Goal: Navigation & Orientation: Find specific page/section

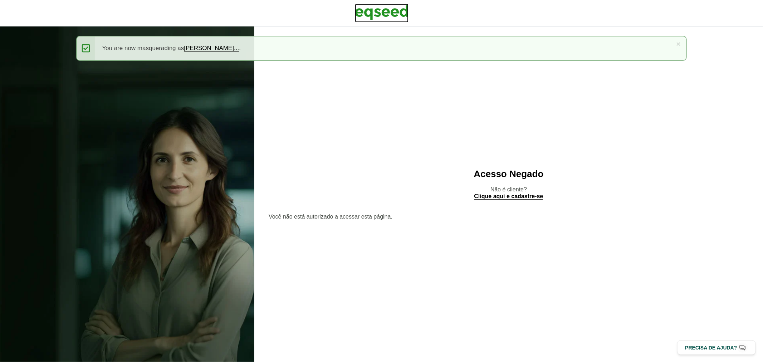
click at [371, 11] on img at bounding box center [382, 13] width 54 height 18
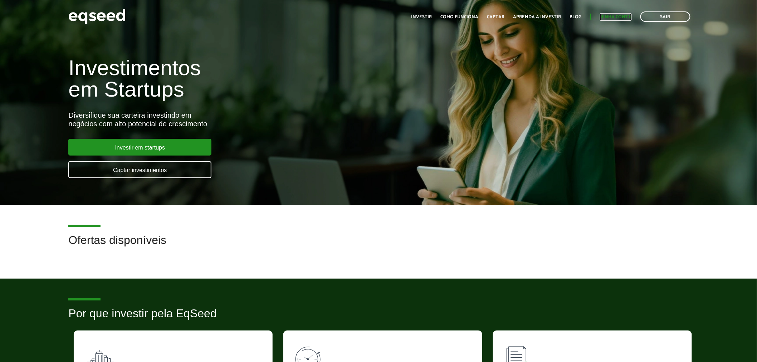
click at [609, 16] on link "Minha conta" at bounding box center [616, 17] width 32 height 5
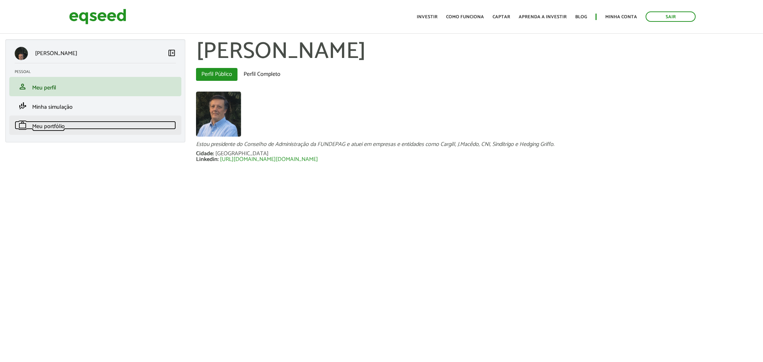
click at [68, 124] on link "work Meu portfólio" at bounding box center [95, 125] width 161 height 9
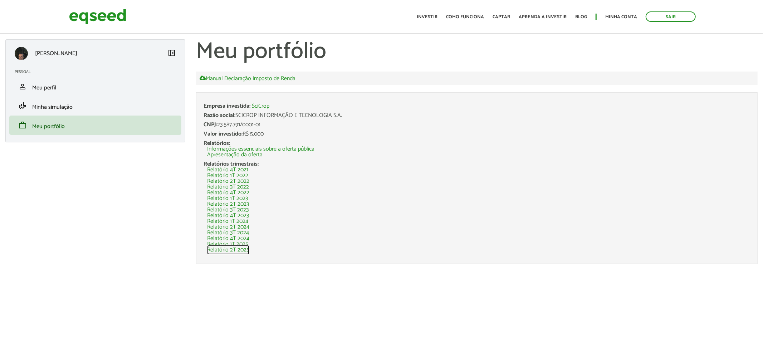
click at [224, 249] on link "Relatório 2T 2025" at bounding box center [228, 250] width 42 height 6
click at [48, 89] on span "Meu perfil" at bounding box center [44, 88] width 24 height 10
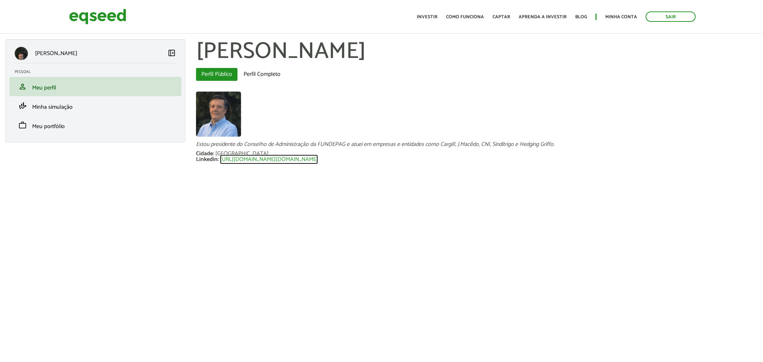
click at [318, 158] on link "http://linkedin.com/in.ricardomarcondesferraz" at bounding box center [269, 160] width 98 height 6
drag, startPoint x: 246, startPoint y: 142, endPoint x: 587, endPoint y: 147, distance: 341.0
click at [587, 147] on div "Estou presidente do Conselho de Administração da FUNDEPAG e atuei em empresas e…" at bounding box center [477, 127] width 562 height 71
click at [559, 175] on article "Ricardo Mariano Marcondes Ferraz left_panel_close Pessoal person Meu perfil fin…" at bounding box center [381, 114] width 763 height 215
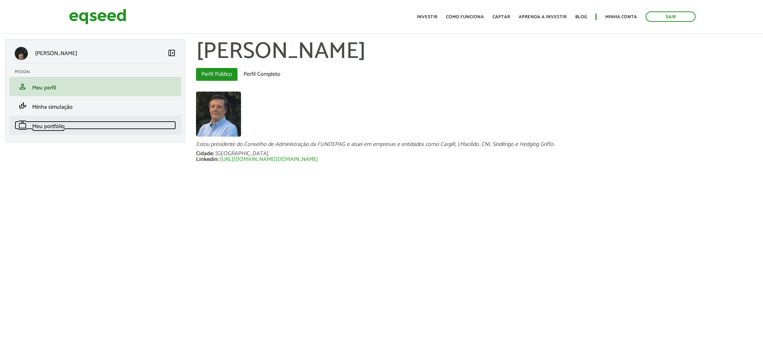
click at [121, 122] on link "work Meu portfólio" at bounding box center [95, 125] width 161 height 9
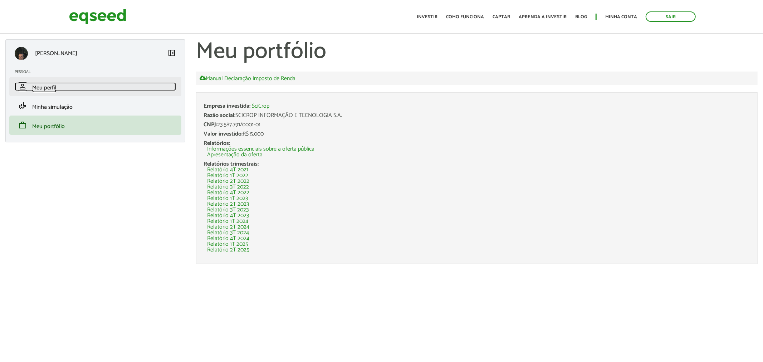
click at [41, 90] on span "Meu perfil" at bounding box center [44, 88] width 24 height 10
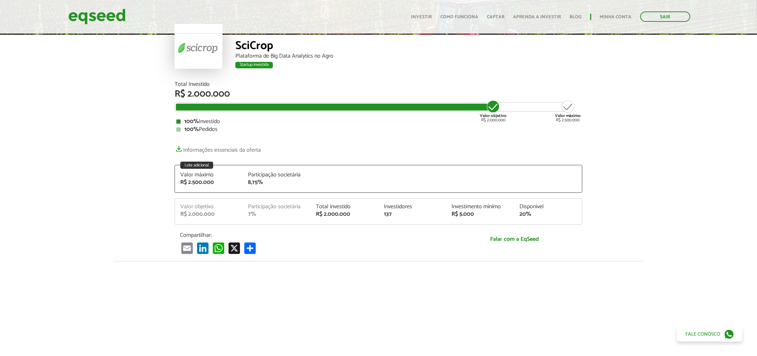
scroll to position [21, 0]
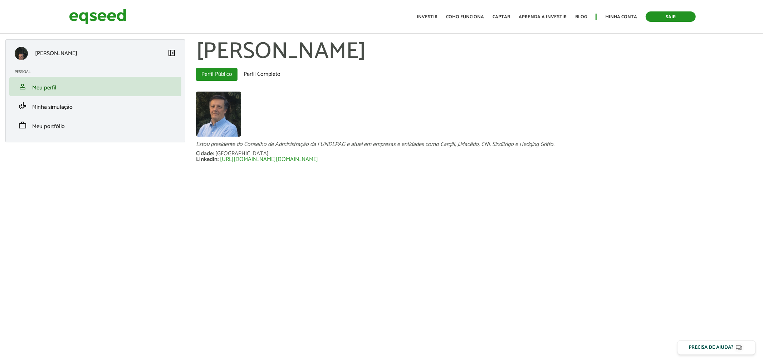
click at [680, 19] on link "Sair" at bounding box center [671, 16] width 50 height 10
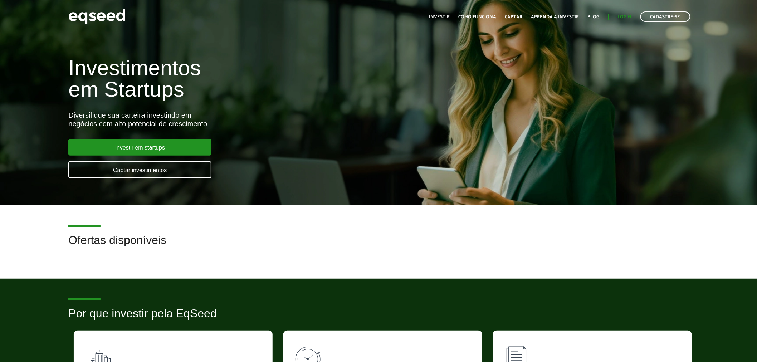
click at [630, 21] on ul "Início Investir Como funciona Captar Aprenda a investir Blog Login Cadastre-se" at bounding box center [560, 16] width 268 height 10
click at [628, 19] on link "Login" at bounding box center [625, 17] width 14 height 5
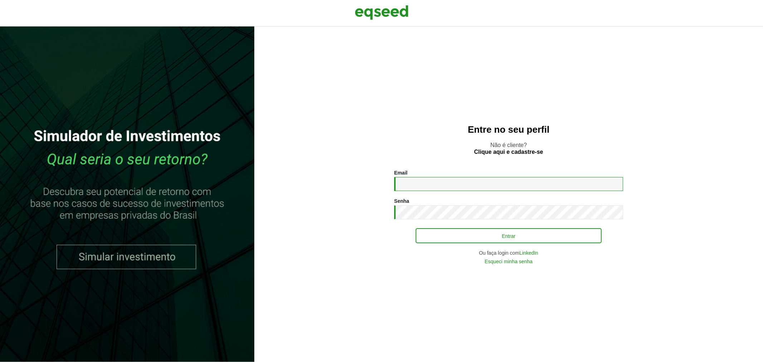
type input "**********"
click at [431, 233] on button "Entrar" at bounding box center [509, 236] width 186 height 14
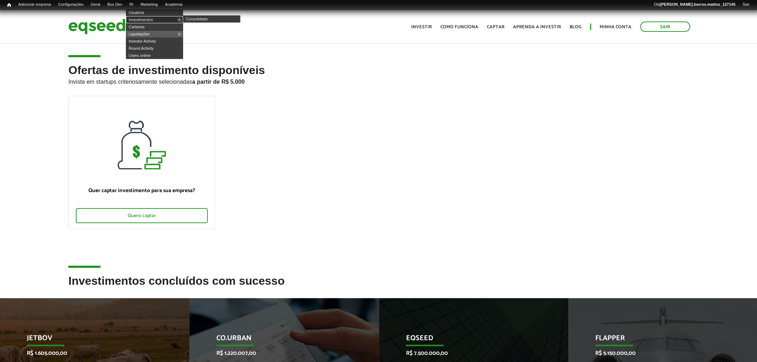
click at [144, 17] on link "Investimentos" at bounding box center [154, 19] width 57 height 7
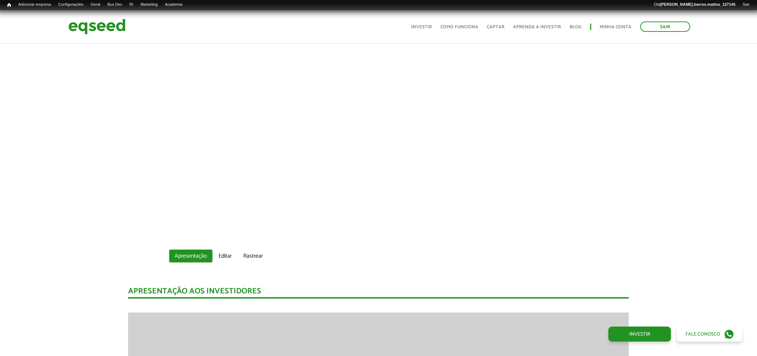
scroll to position [223, 0]
